Goal: Task Accomplishment & Management: Use online tool/utility

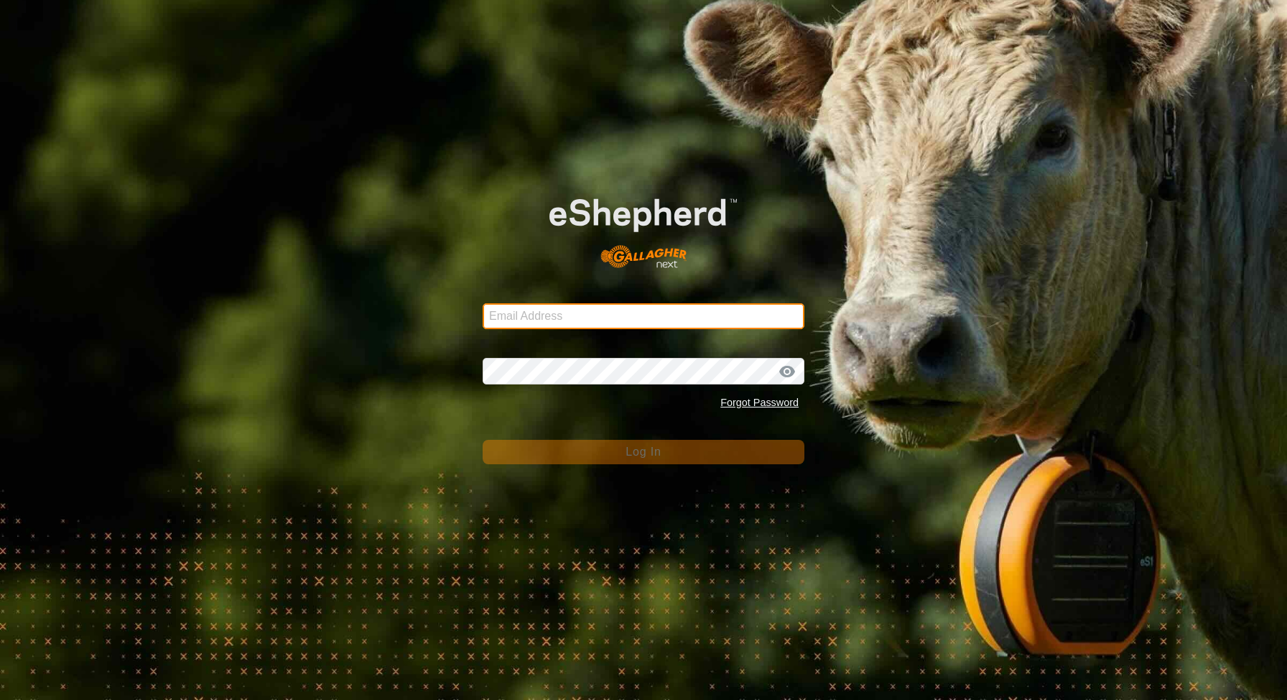
type input "kohunuitrusts@gmail.com"
click at [634, 318] on input "kohunuitrusts@gmail.com" at bounding box center [644, 316] width 322 height 26
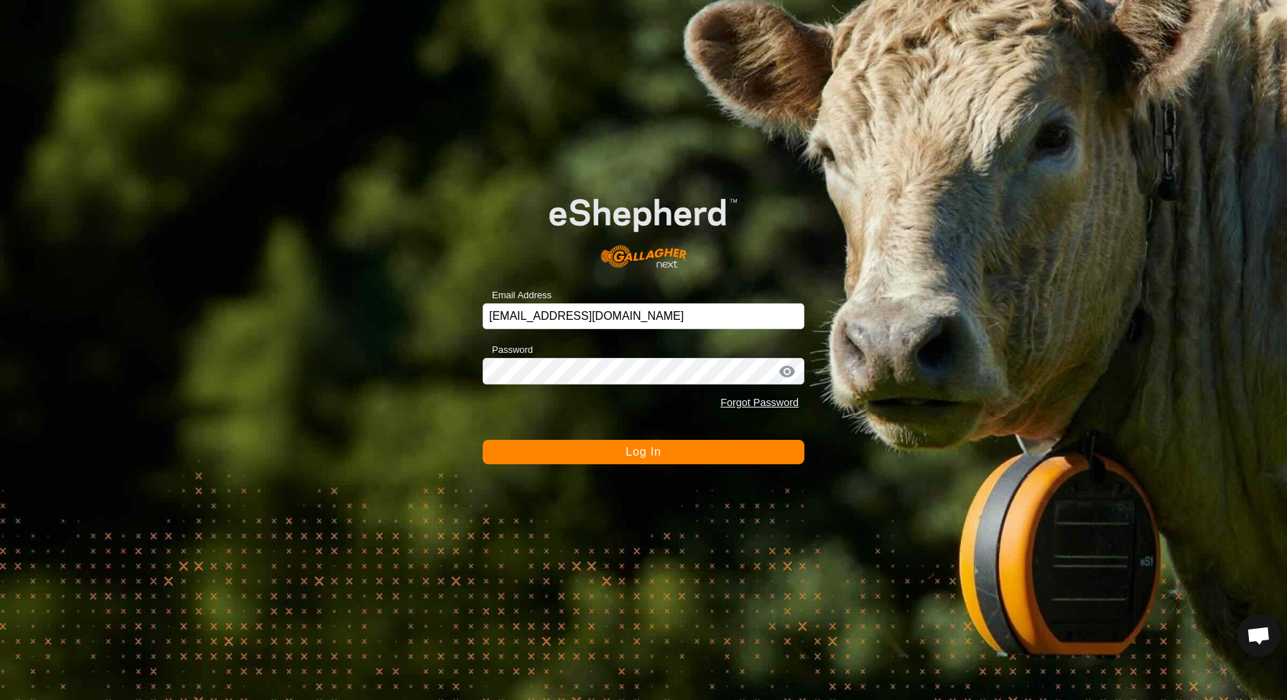
click at [687, 458] on button "Log In" at bounding box center [644, 452] width 322 height 24
